Goal: Task Accomplishment & Management: Manage account settings

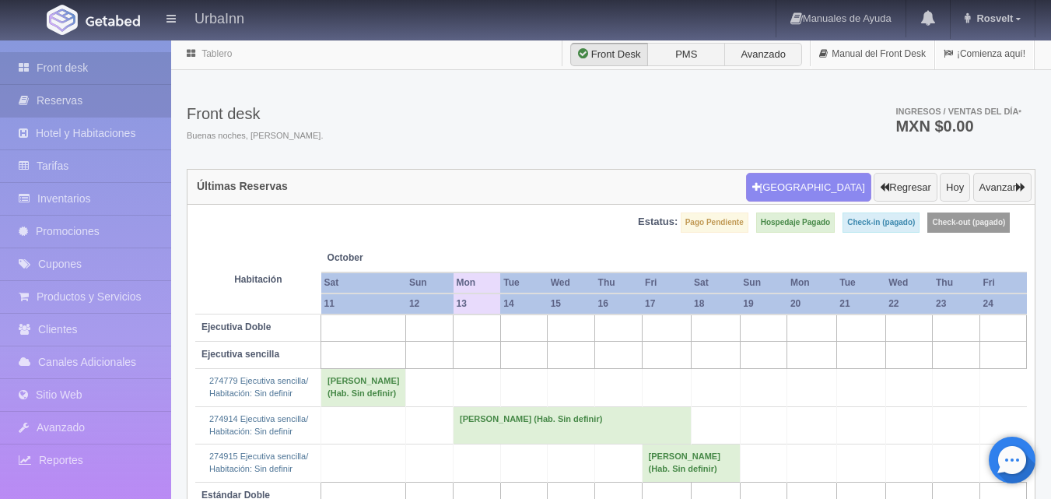
click at [74, 106] on link "Reservas" at bounding box center [85, 101] width 171 height 32
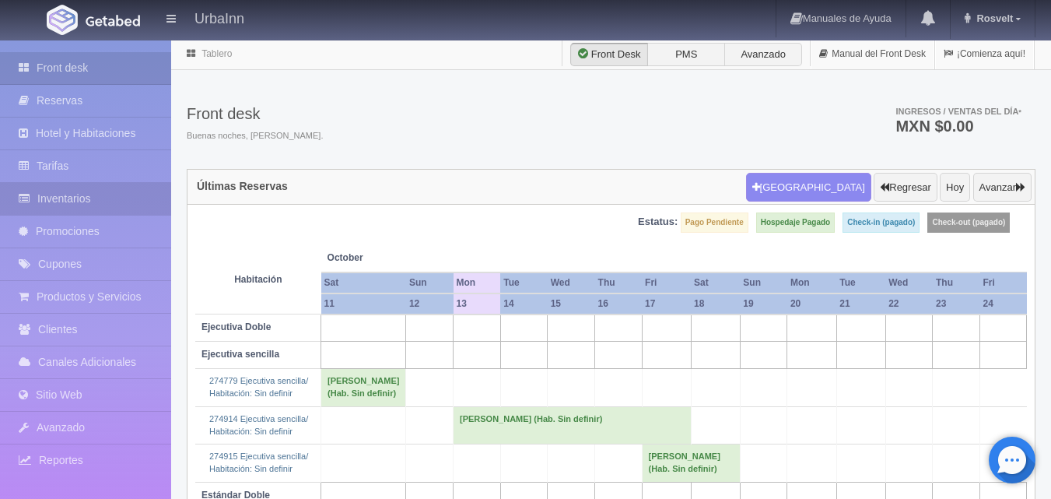
click at [90, 189] on link "Inventarios" at bounding box center [85, 199] width 171 height 32
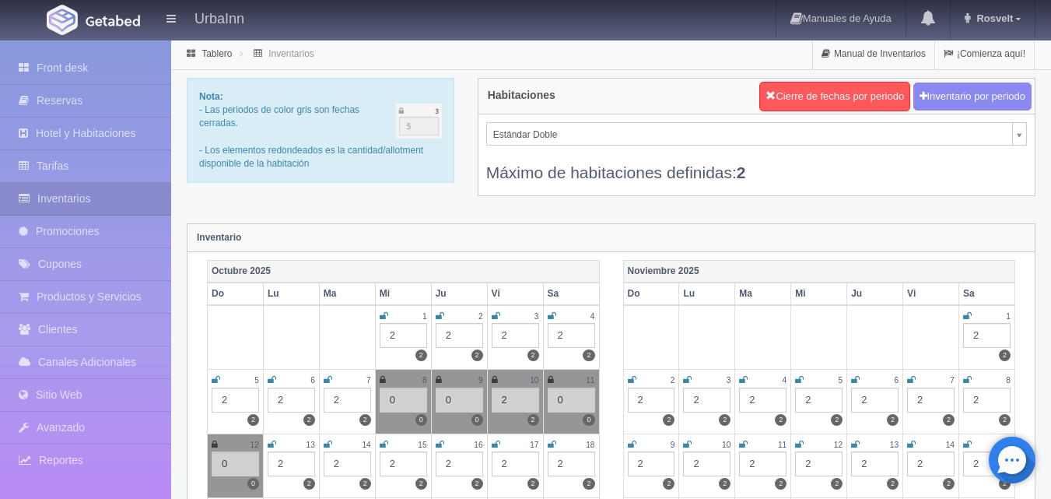
select select "1740"
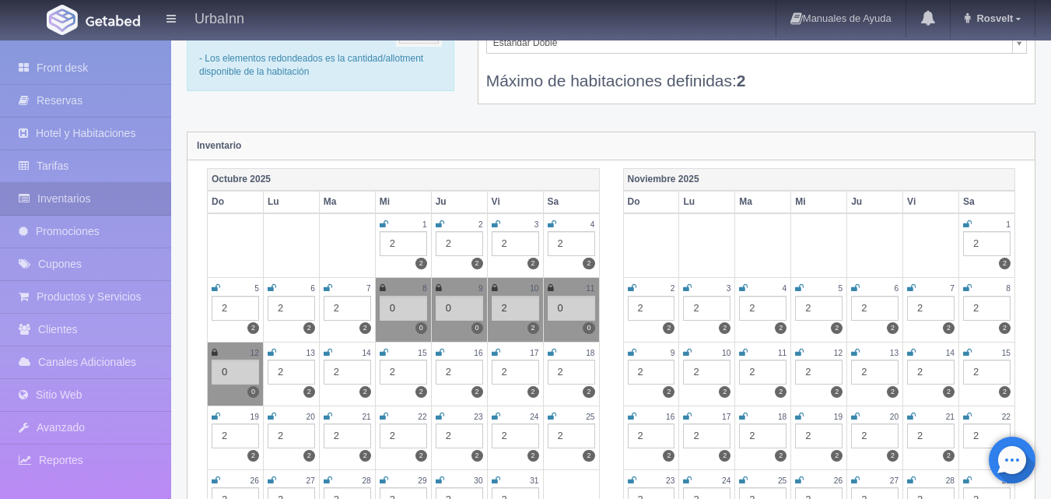
scroll to position [103, 0]
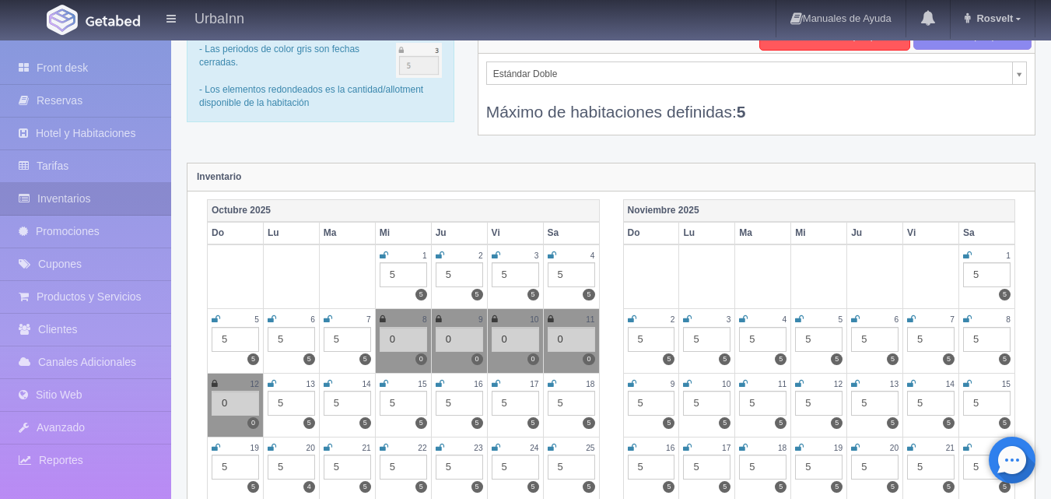
scroll to position [78, 0]
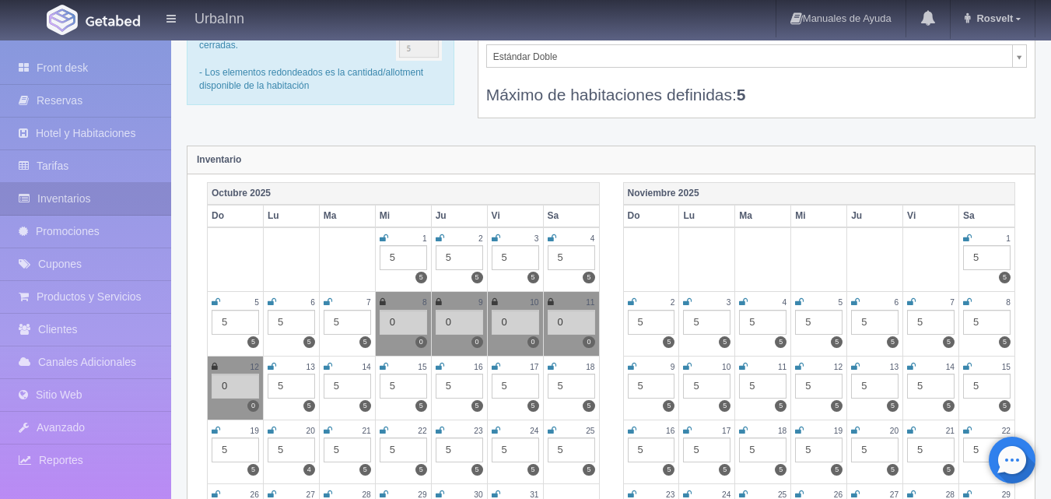
click at [270, 365] on icon at bounding box center [272, 366] width 9 height 9
click at [281, 386] on div "5" at bounding box center [291, 385] width 47 height 25
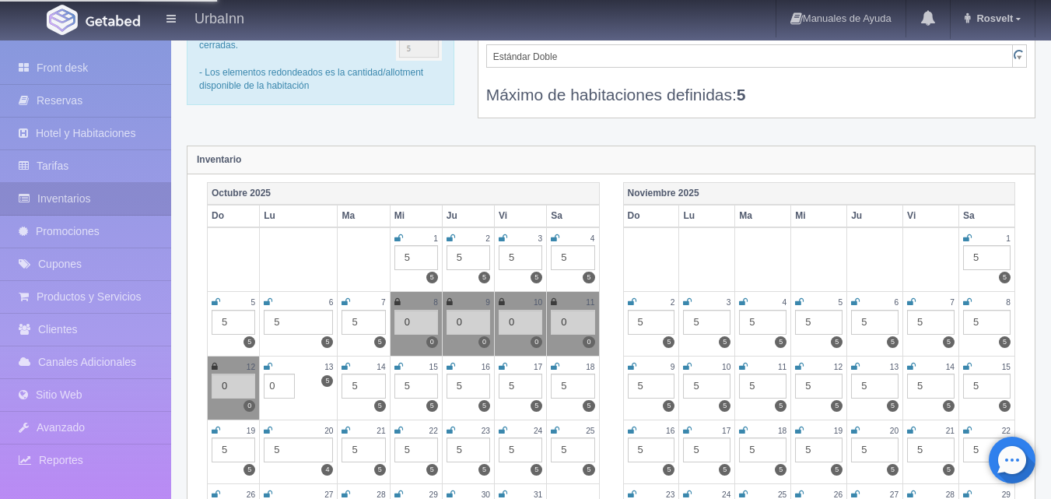
type input "0"
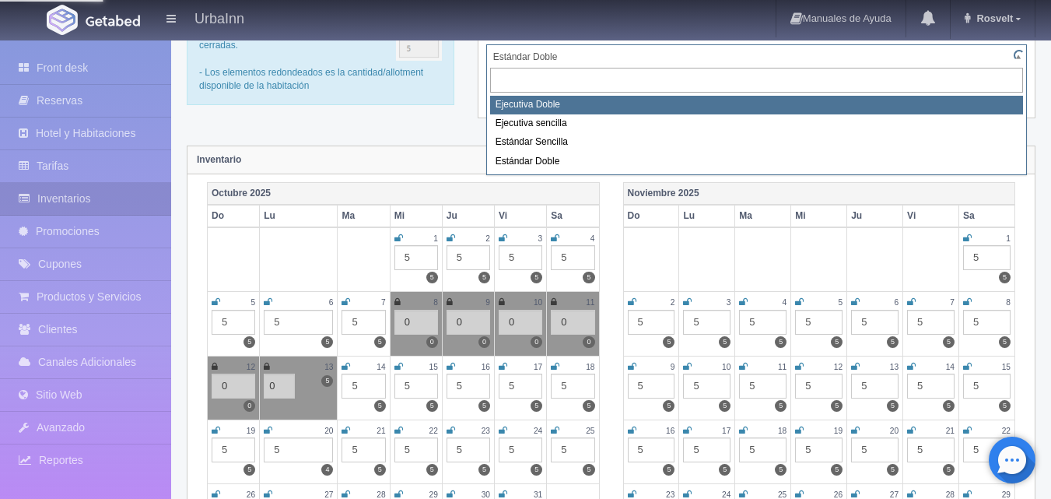
select select "1732"
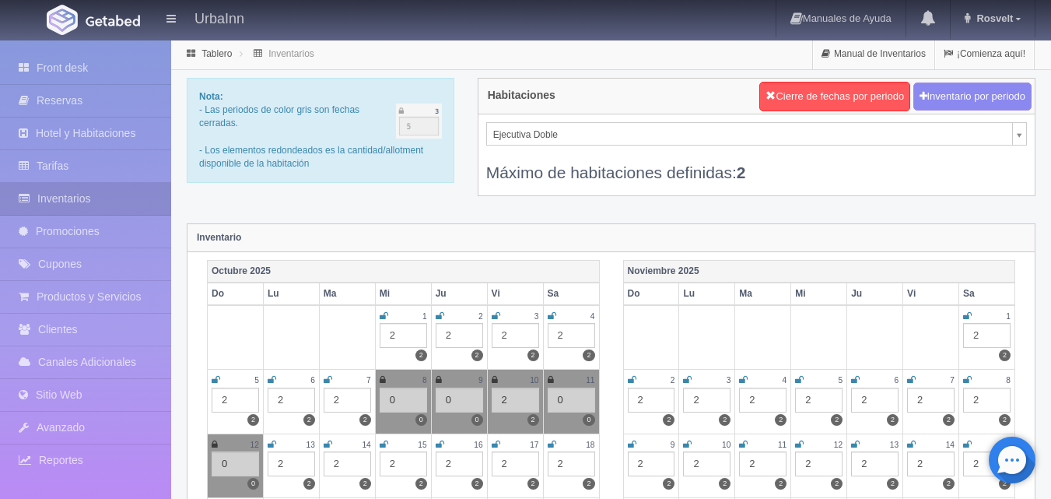
click at [268, 447] on icon at bounding box center [272, 444] width 9 height 9
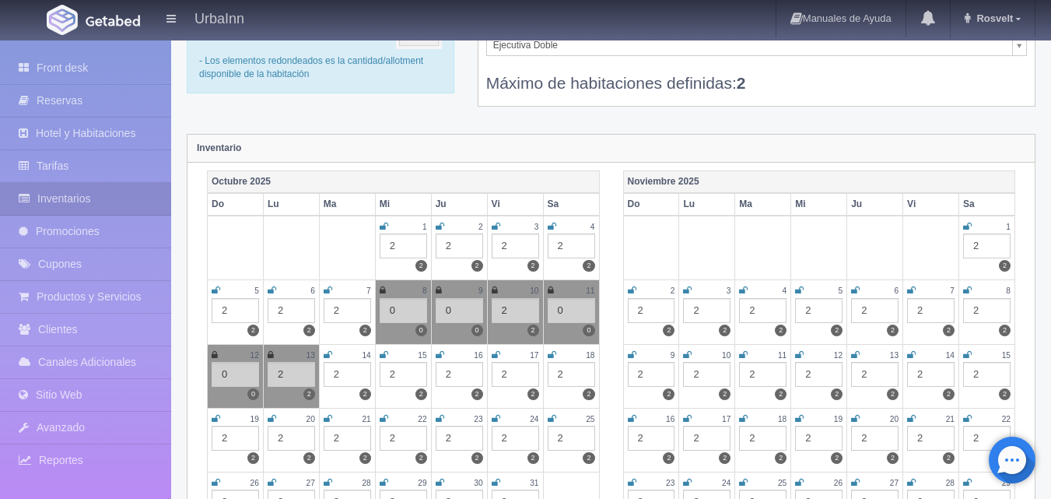
scroll to position [130, 0]
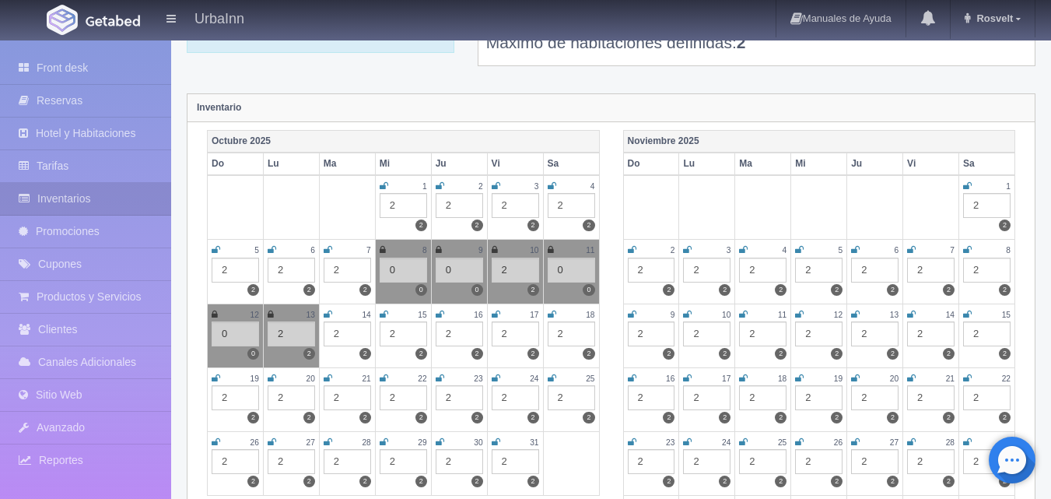
click at [331, 314] on icon at bounding box center [328, 314] width 9 height 9
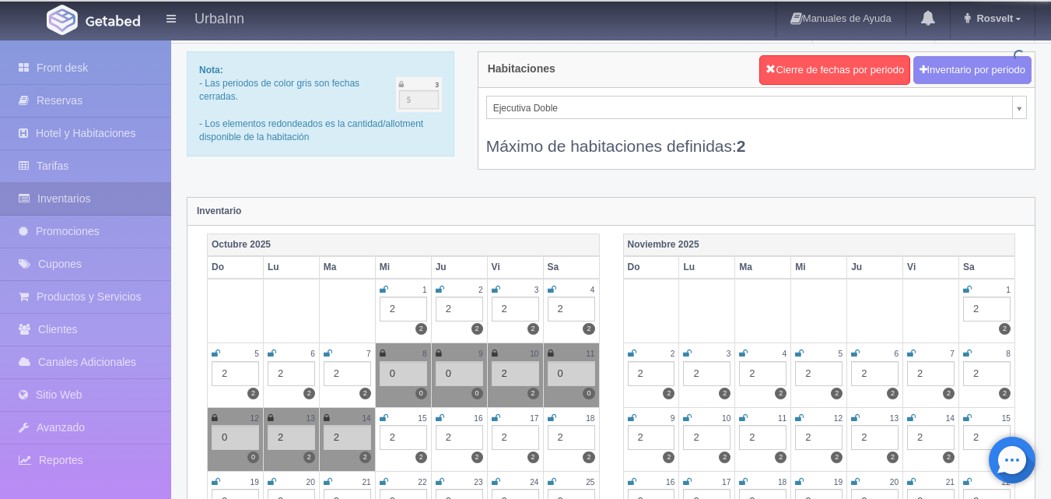
scroll to position [0, 0]
